Goal: Information Seeking & Learning: Learn about a topic

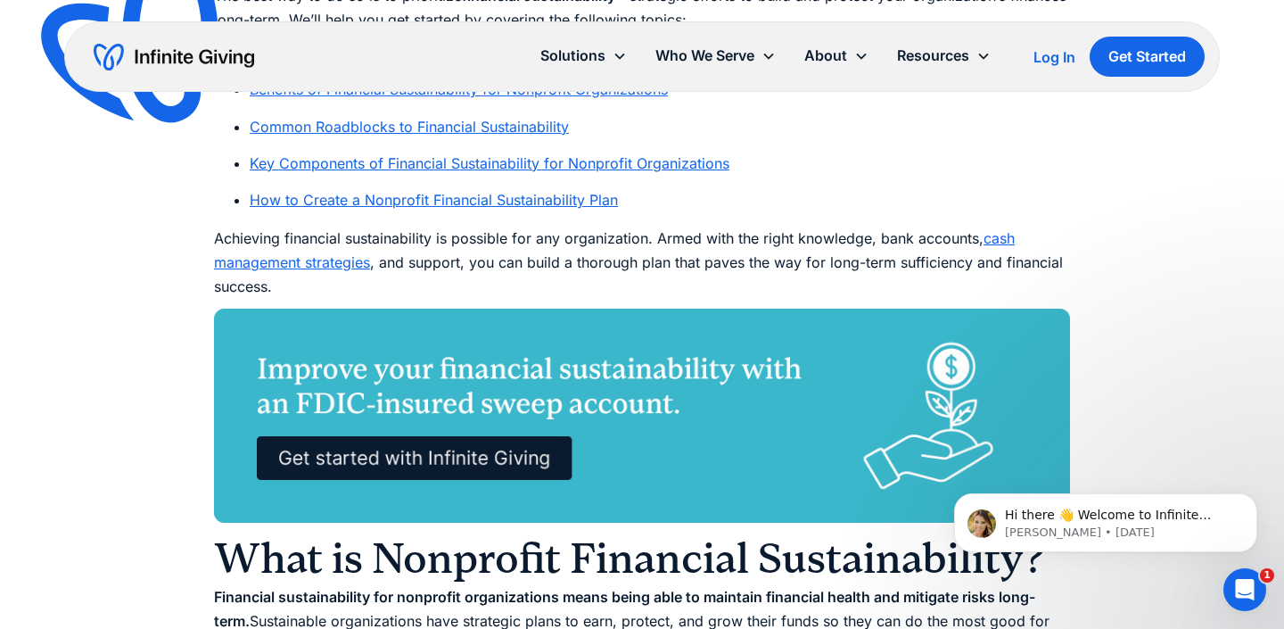
scroll to position [1254, 0]
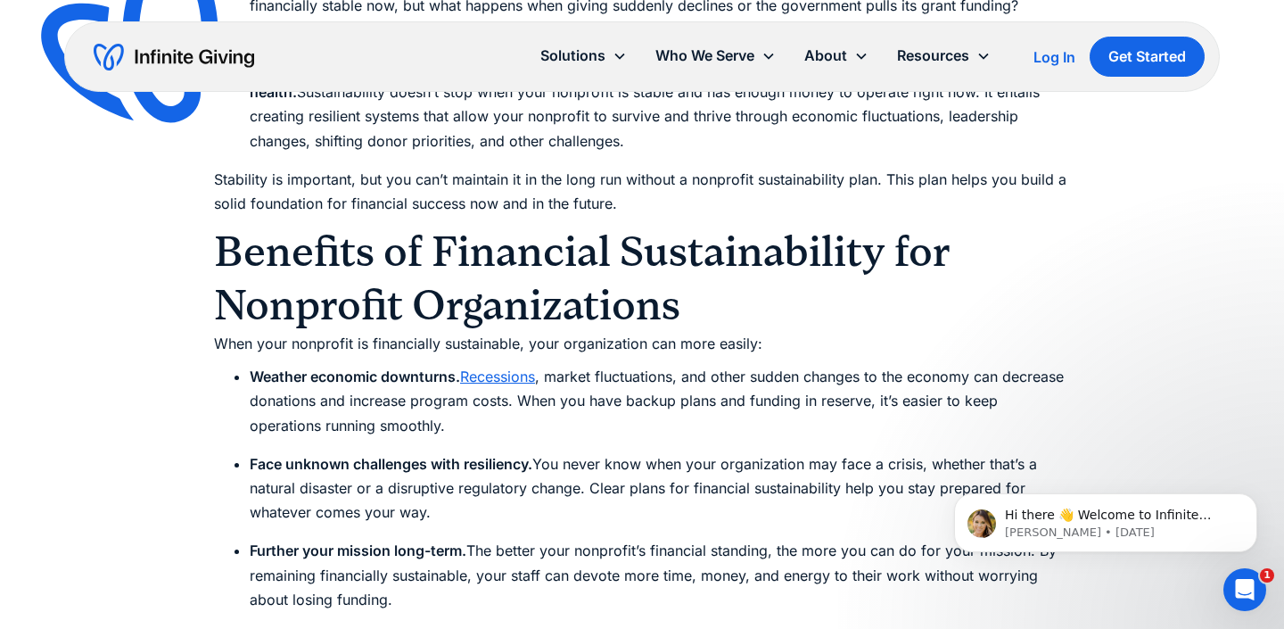
scroll to position [2342, 0]
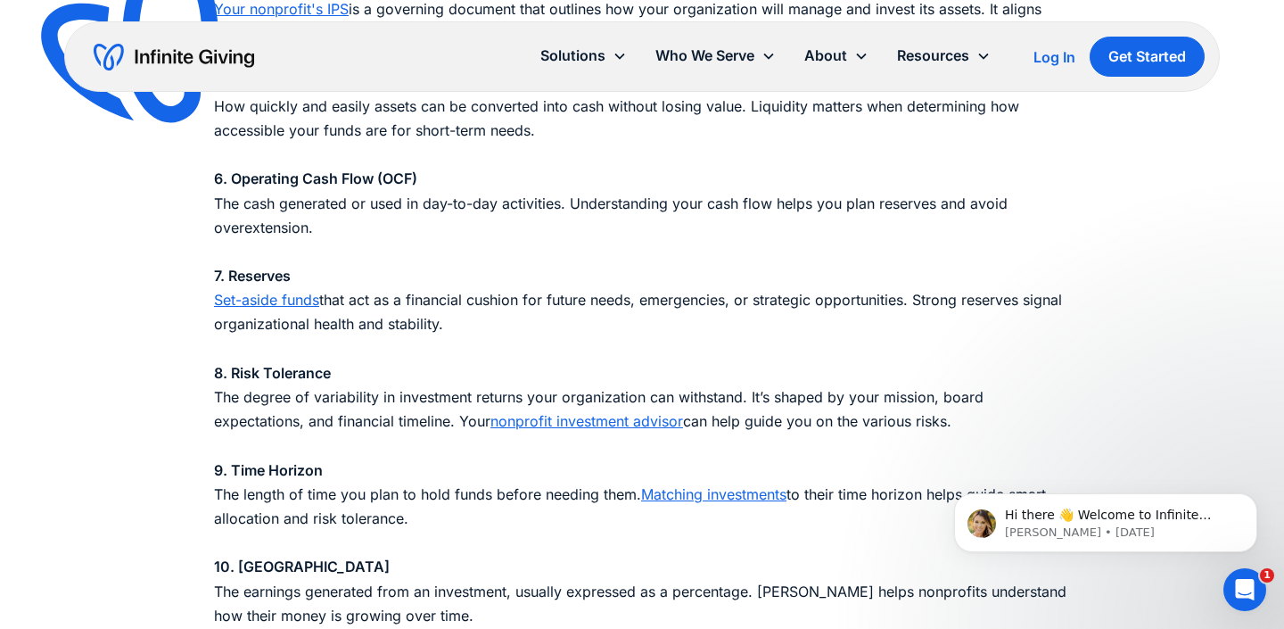
scroll to position [2175, 0]
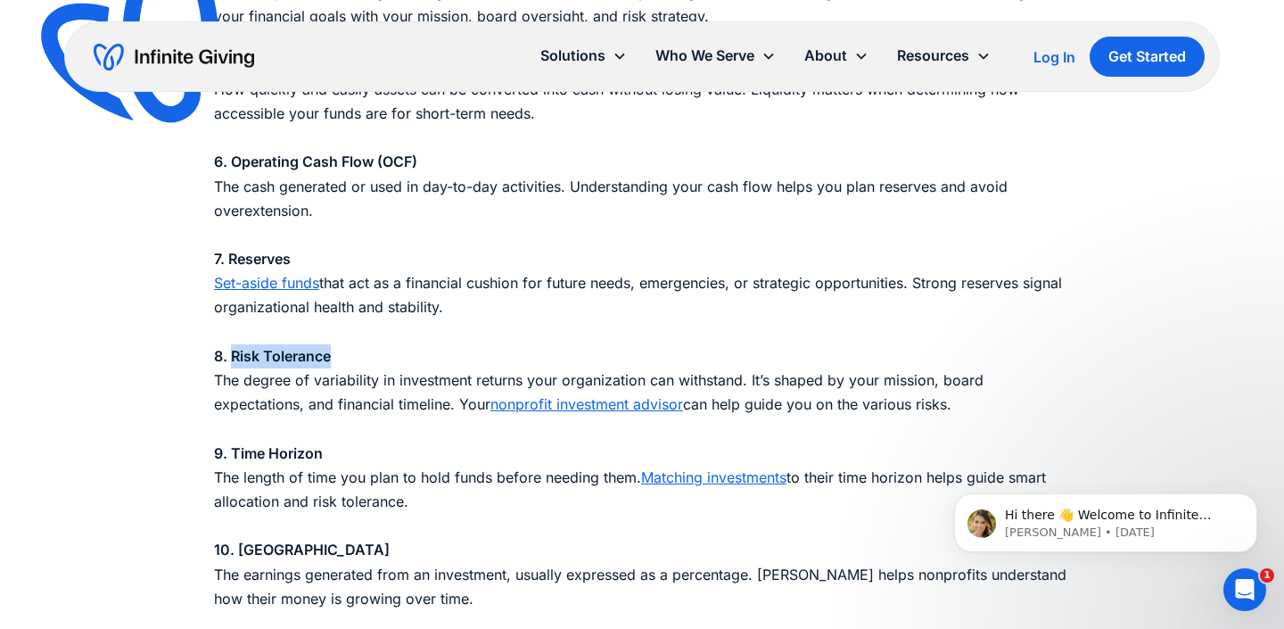
drag, startPoint x: 342, startPoint y: 358, endPoint x: 231, endPoint y: 354, distance: 110.7
click at [231, 354] on p "1. Asset Allocation How your investments are divided across different asset cla…" at bounding box center [642, 138] width 856 height 995
copy strong "Risk Tolerance"
click at [294, 356] on strong "8. Risk Tolerance" at bounding box center [272, 356] width 117 height 18
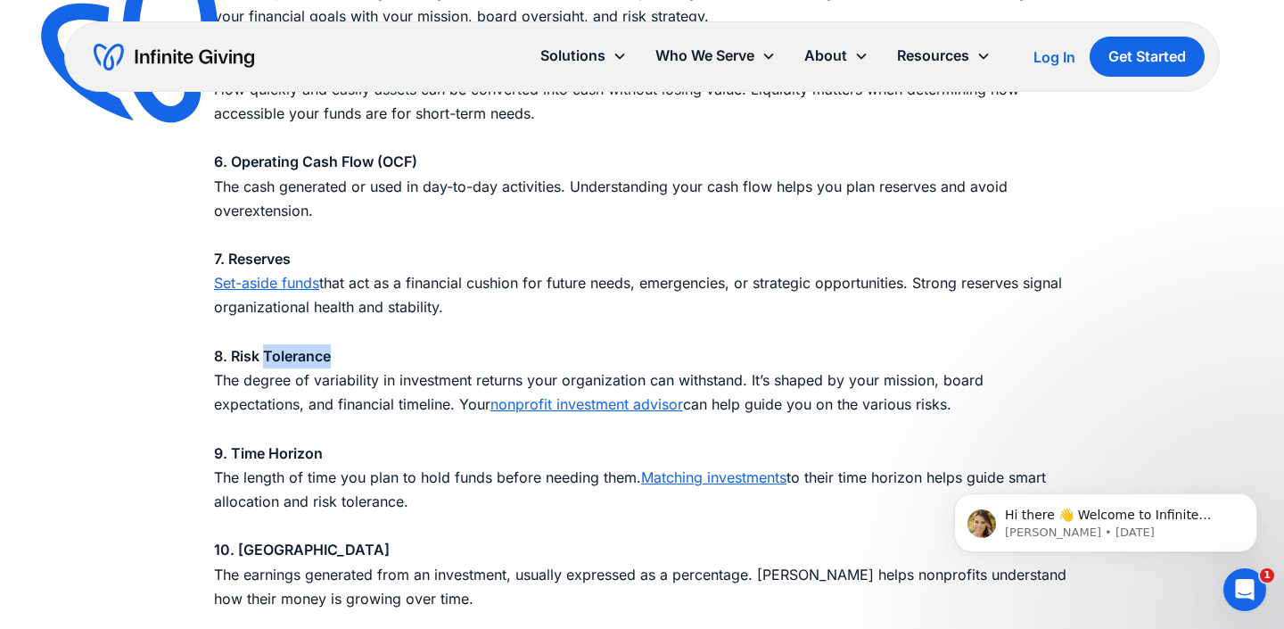
click at [294, 356] on strong "8. Risk Tolerance" at bounding box center [272, 356] width 117 height 18
copy strong "8. Risk Tolerance"
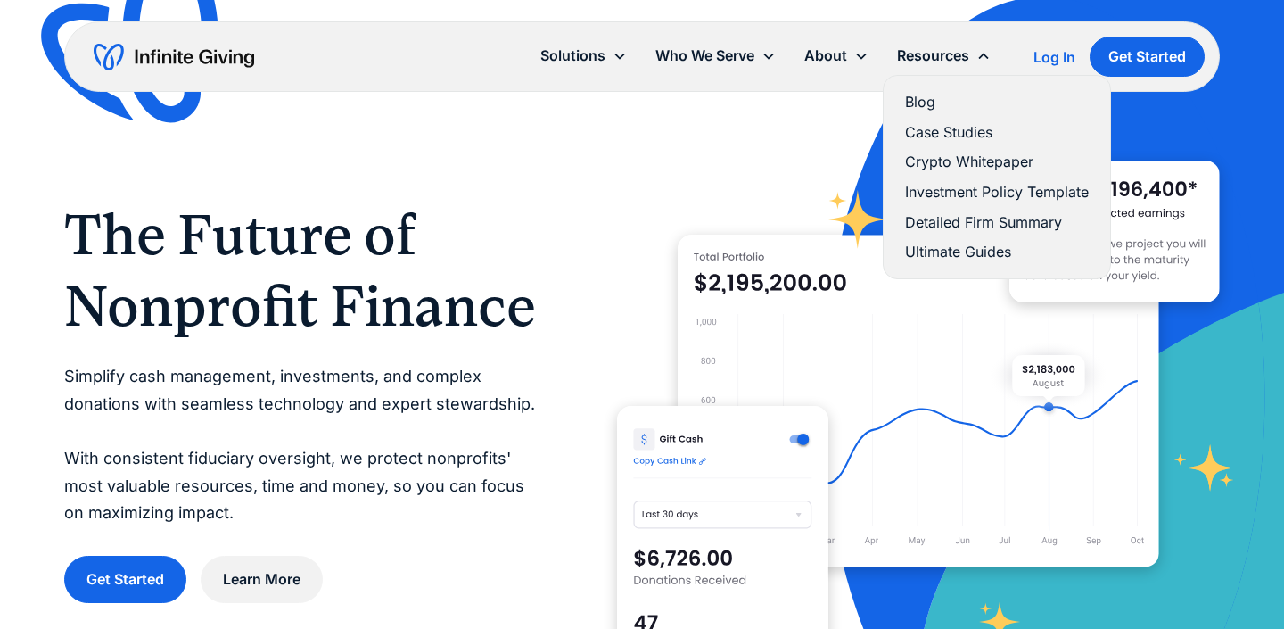
click at [920, 100] on link "Blog" at bounding box center [997, 102] width 184 height 24
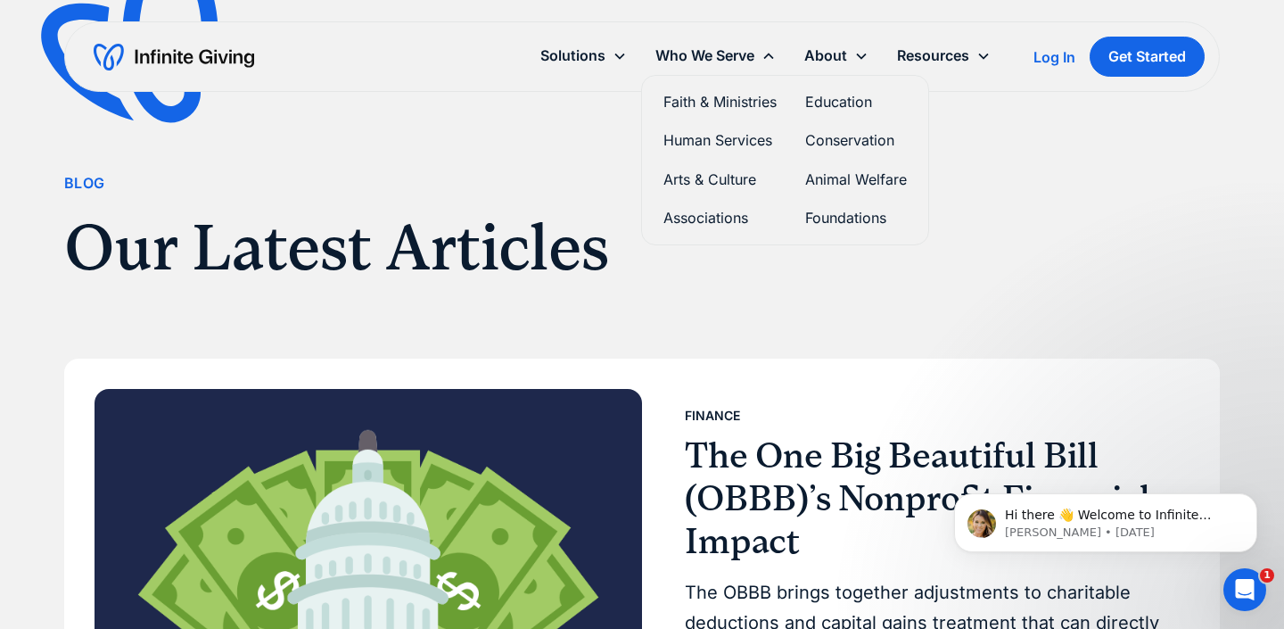
click at [721, 59] on div "Who We Serve" at bounding box center [705, 56] width 99 height 24
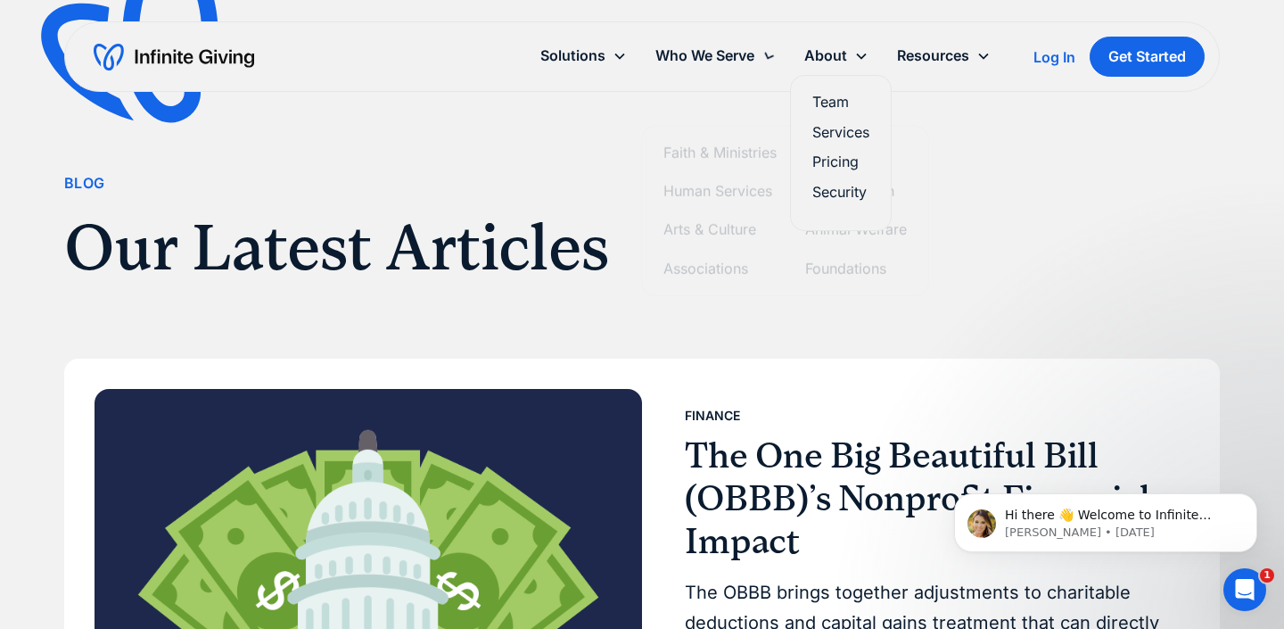
click at [745, 62] on div "Who We Serve" at bounding box center [705, 56] width 99 height 24
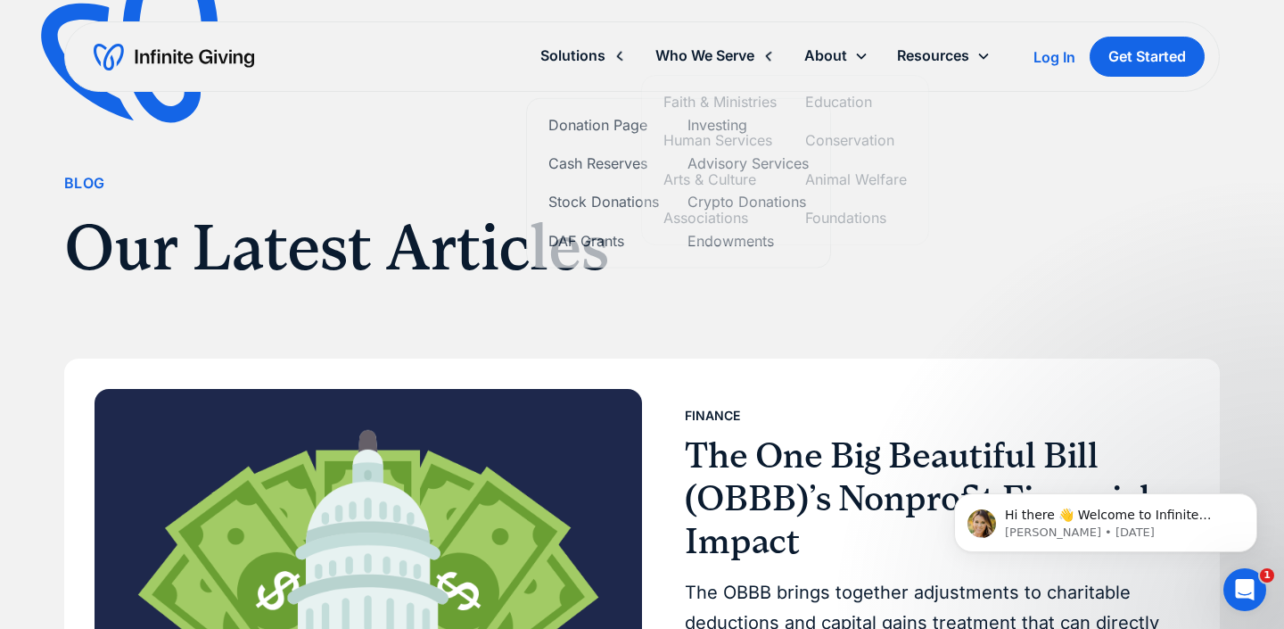
click at [591, 43] on div "Solutions" at bounding box center [583, 56] width 115 height 38
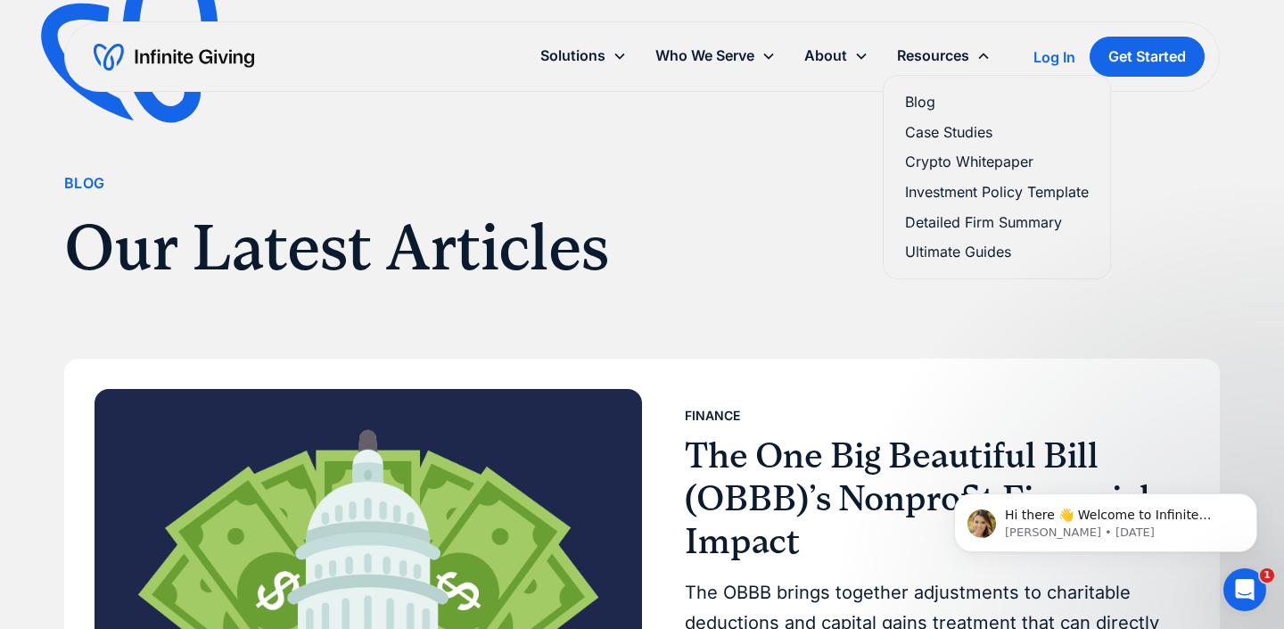
click at [952, 136] on link "Case Studies" at bounding box center [997, 132] width 184 height 24
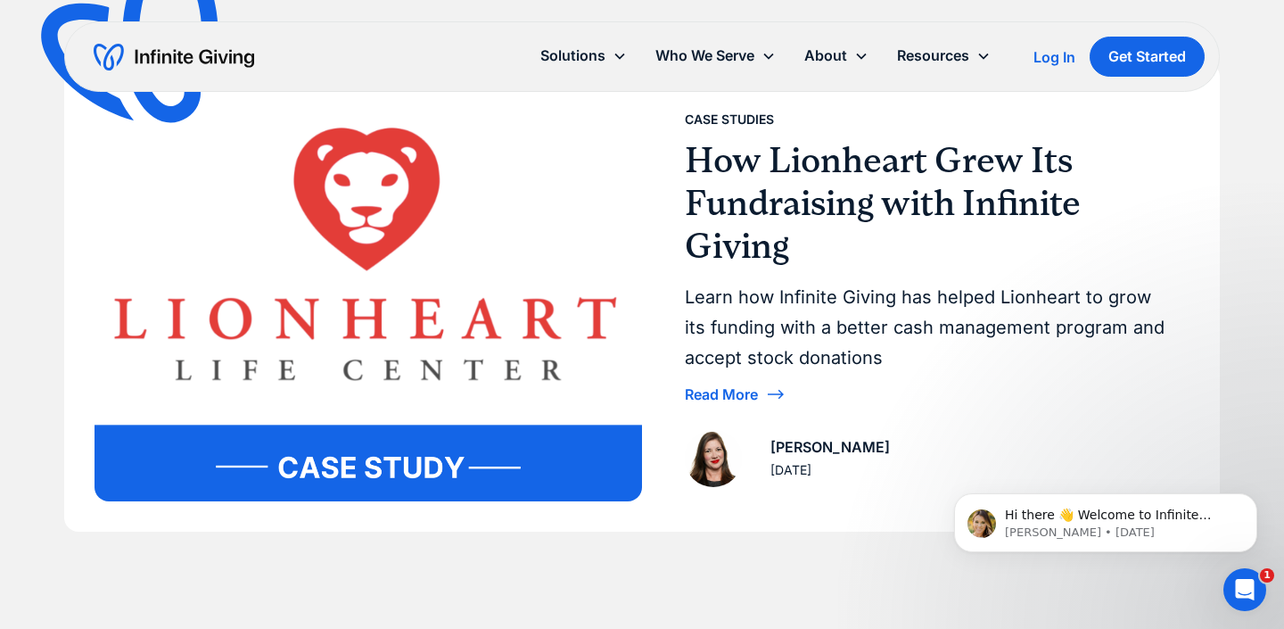
click at [0, 225] on div "Blog Case Studies Articles Webinars Podcasts About Us Case Studies Ultimate Gui…" at bounding box center [642, 140] width 1284 height 983
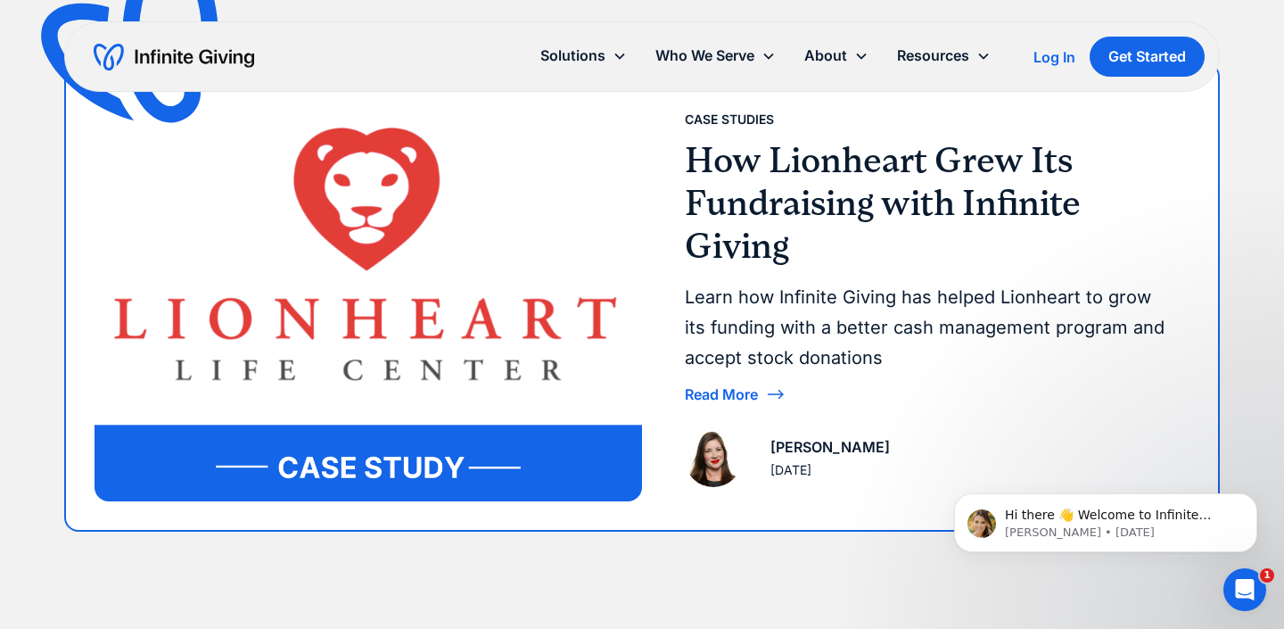
click at [780, 260] on h3 "How Lionheart Grew Its Fundraising with Infinite Giving" at bounding box center [930, 203] width 491 height 128
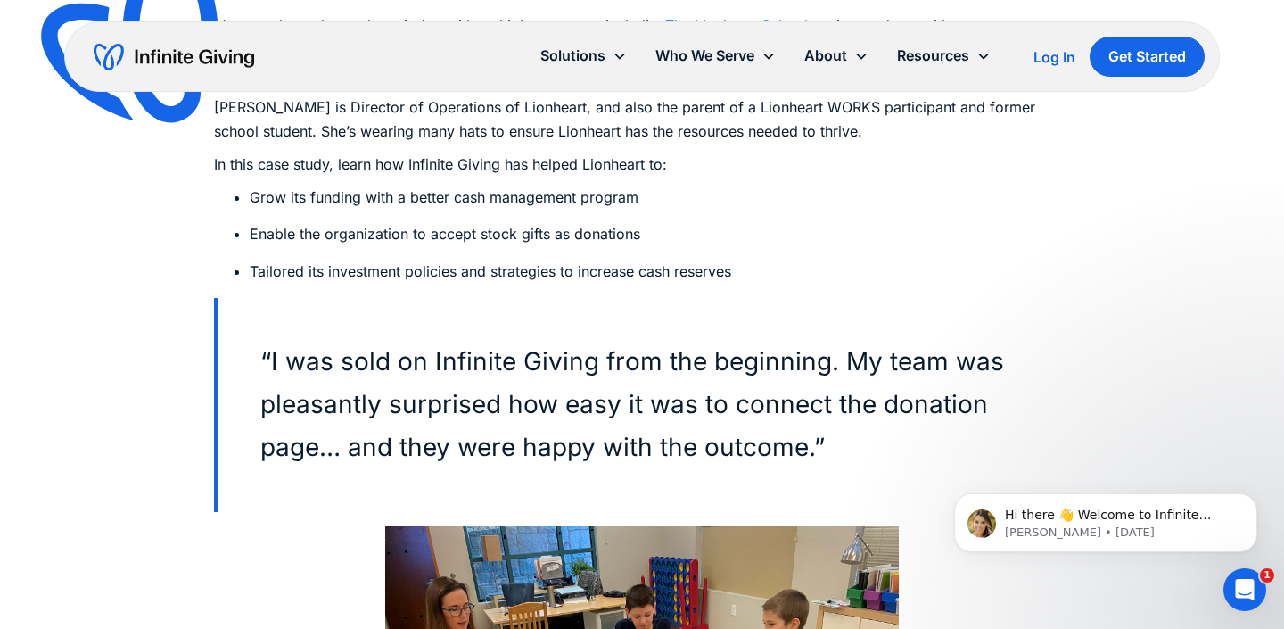
scroll to position [1490, 0]
